Goal: Find specific page/section: Find specific page/section

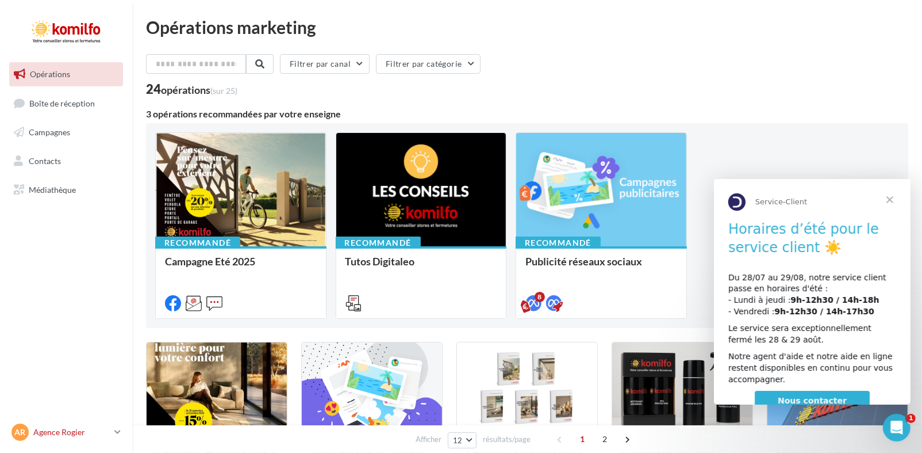
click at [80, 438] on div "AR Agence Rogier alexis@habitatettraditions.fr" at bounding box center [60, 431] width 98 height 17
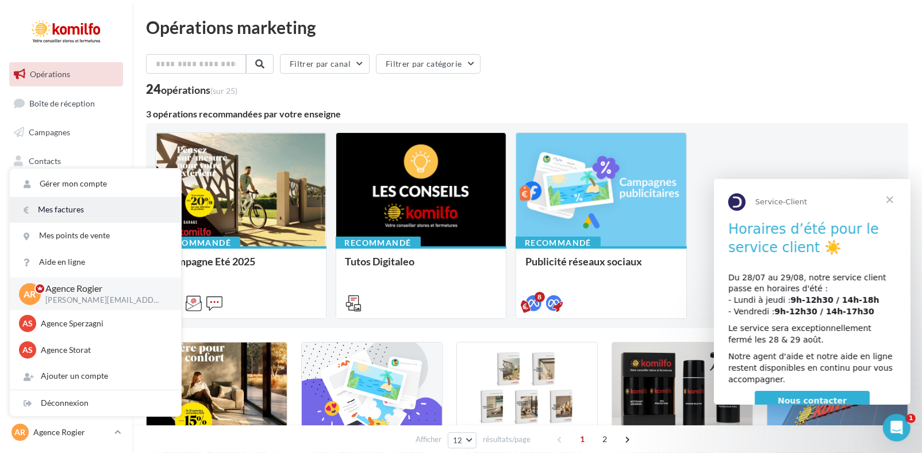
click at [126, 214] on link "Mes factures" at bounding box center [95, 210] width 171 height 26
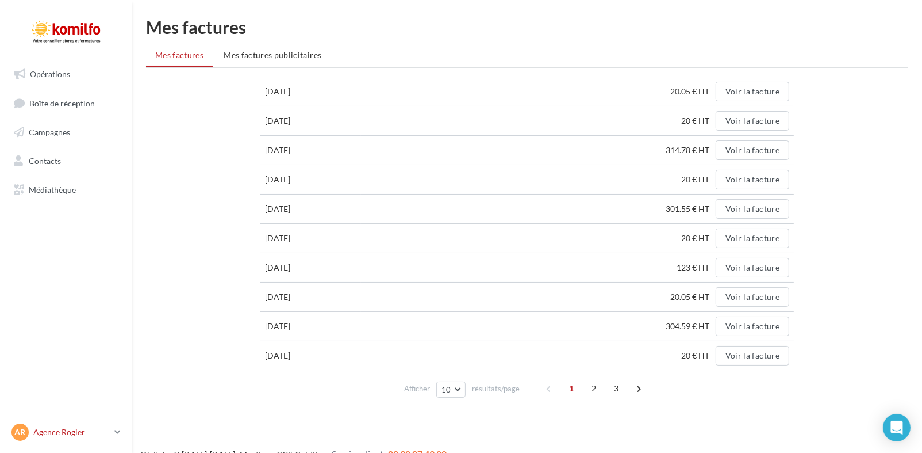
click at [117, 428] on icon at bounding box center [117, 432] width 6 height 10
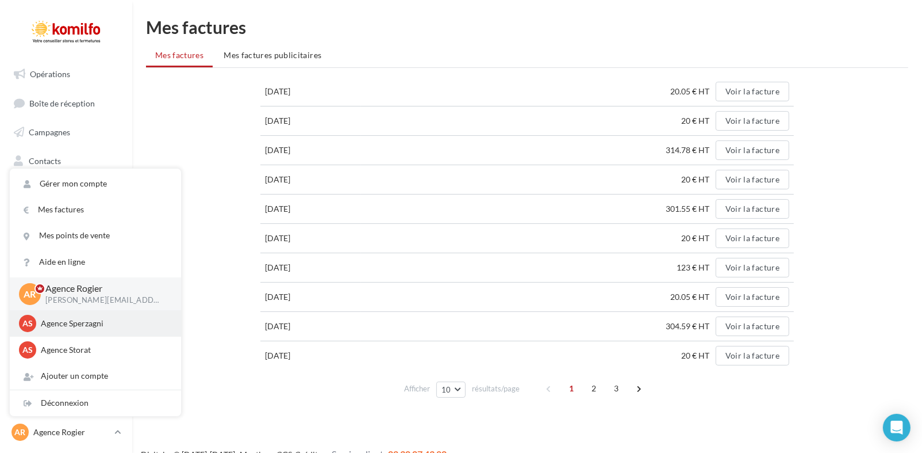
click at [113, 327] on p "Agence Sperzagni" at bounding box center [104, 322] width 126 height 11
